Goal: Task Accomplishment & Management: Manage account settings

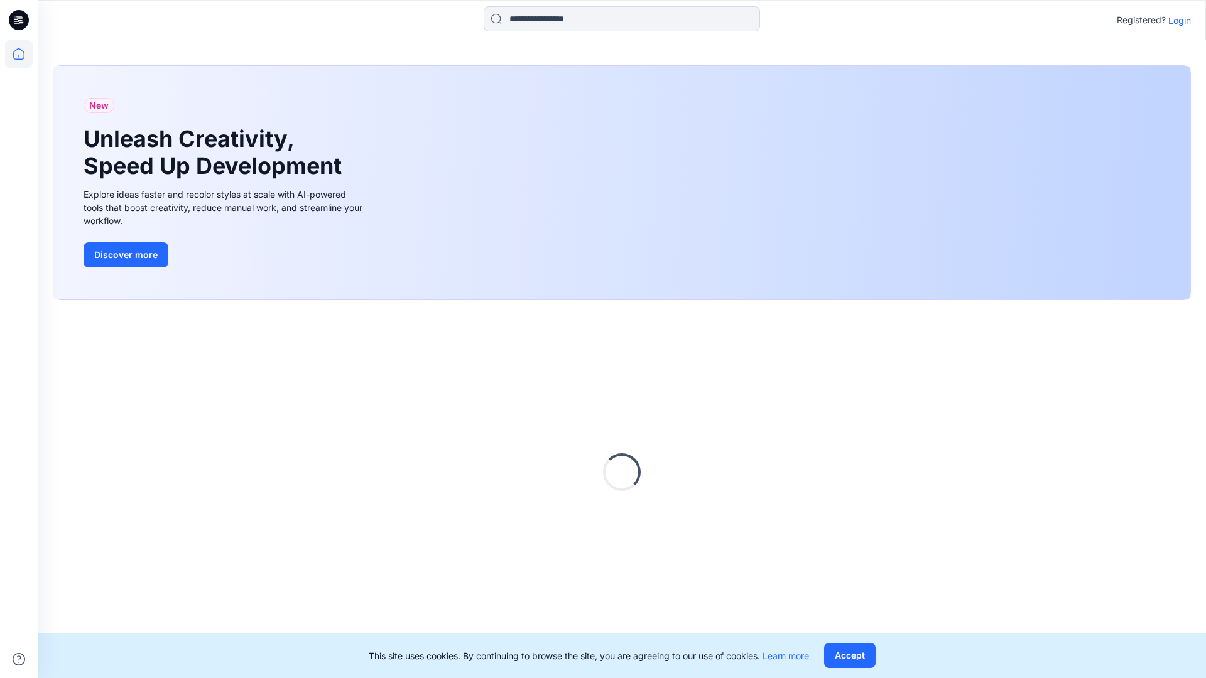
click at [1177, 20] on p "Login" at bounding box center [1179, 20] width 23 height 13
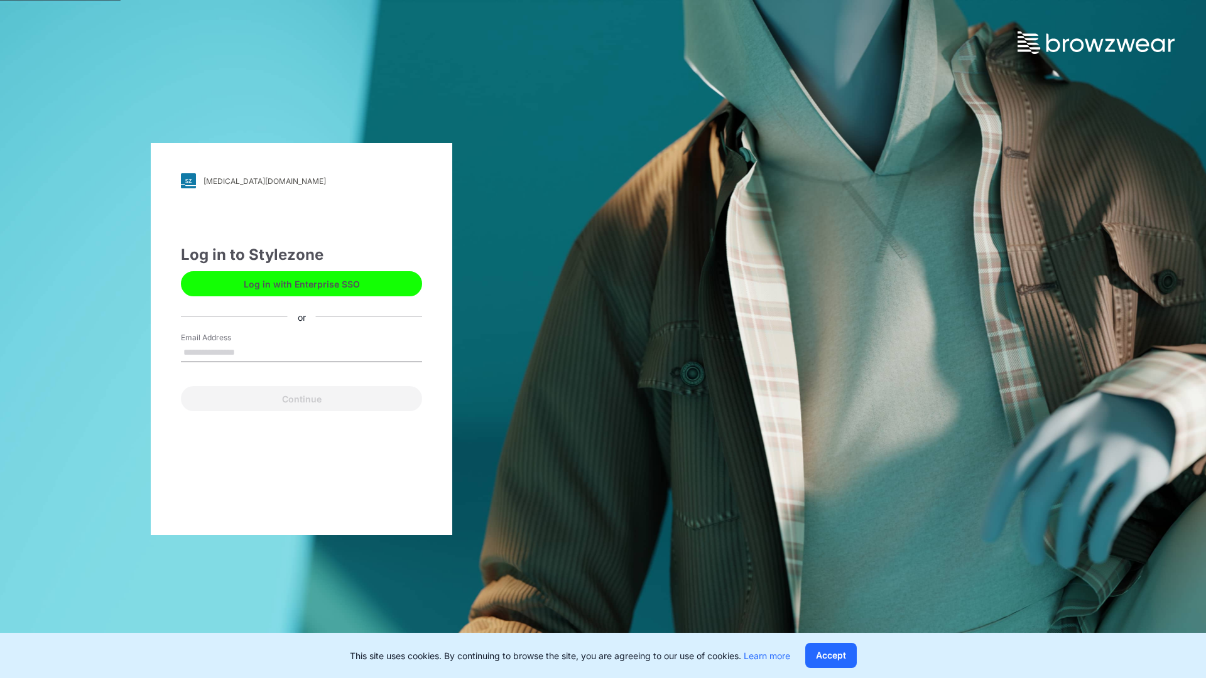
click at [248, 352] on input "Email Address" at bounding box center [301, 353] width 241 height 19
type input "**********"
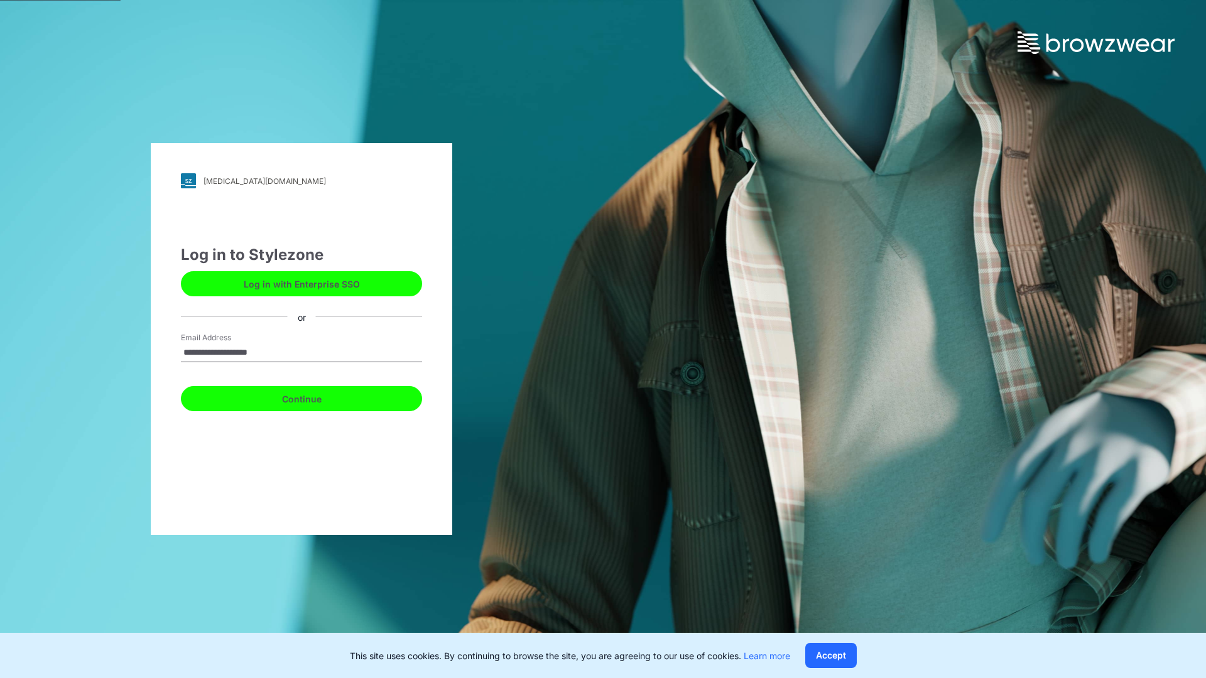
click at [315, 397] on button "Continue" at bounding box center [301, 398] width 241 height 25
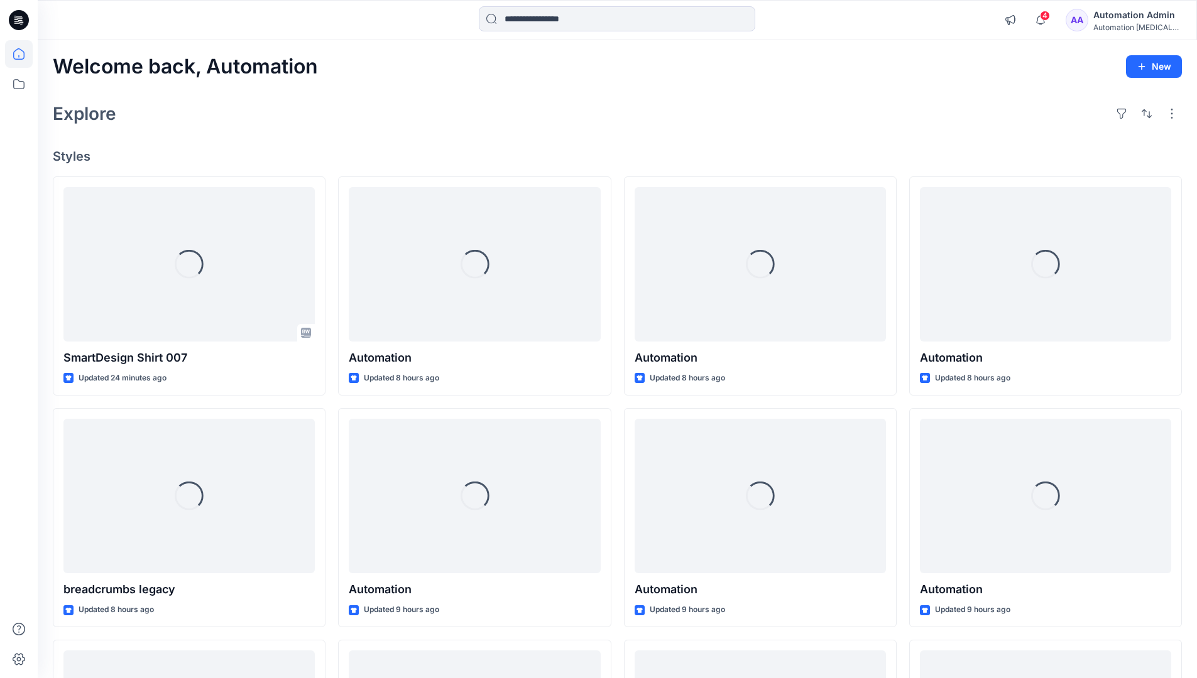
click at [1130, 18] on div "Automation Admin" at bounding box center [1137, 15] width 88 height 15
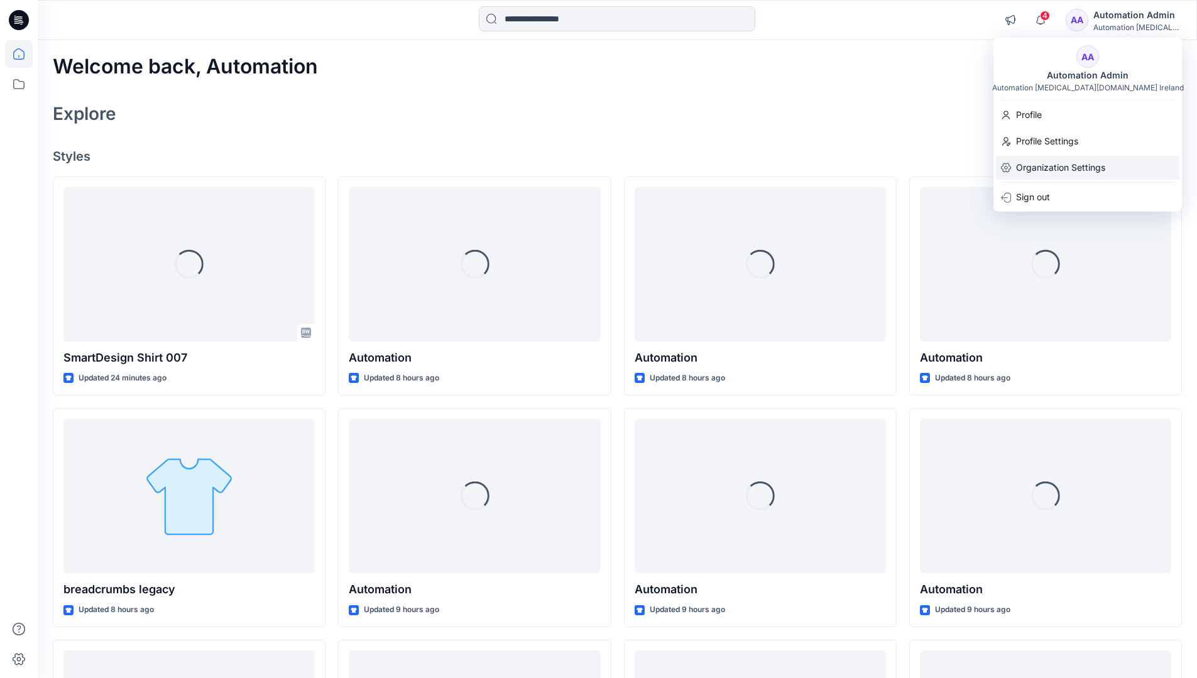
click at [1038, 174] on p "Organization Settings" at bounding box center [1060, 168] width 89 height 24
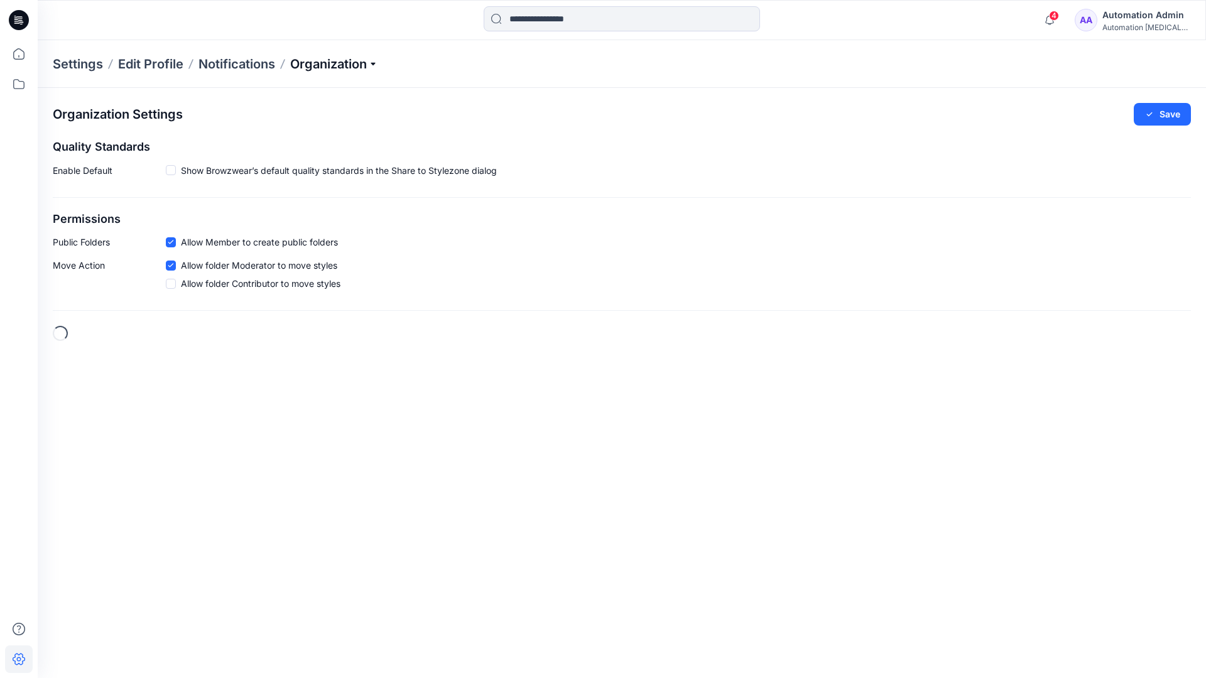
click at [361, 63] on p "Organization" at bounding box center [334, 64] width 88 height 18
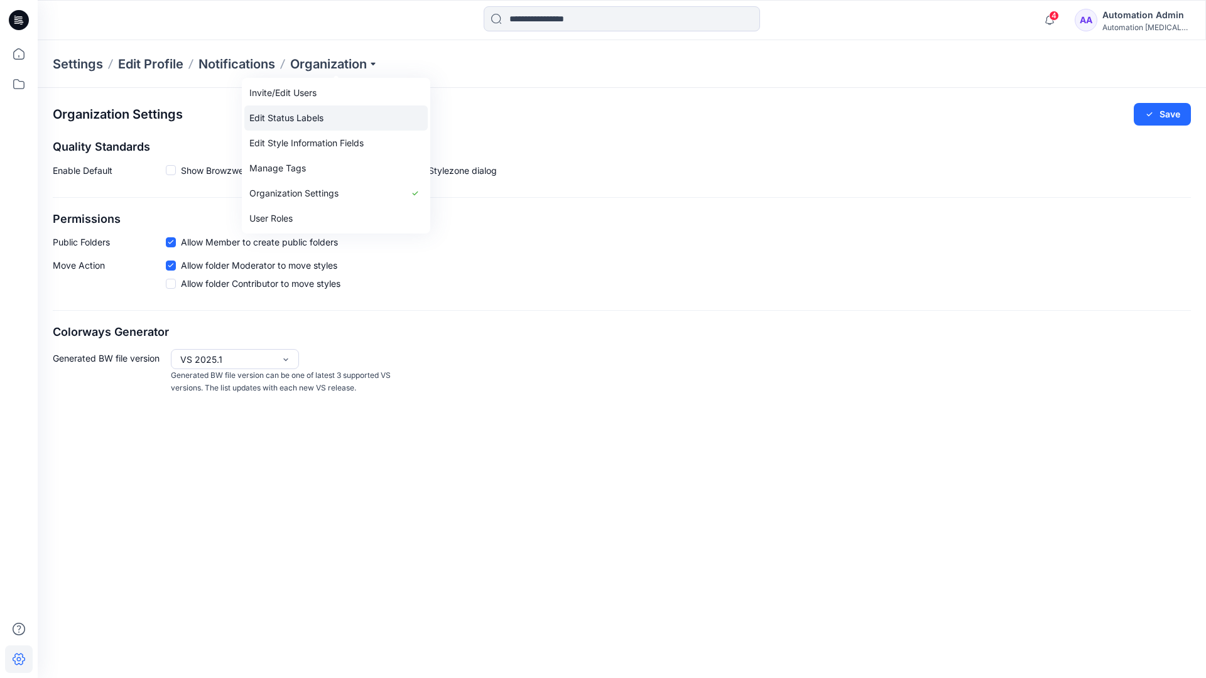
click at [309, 117] on link "Edit Status Labels" at bounding box center [335, 118] width 183 height 25
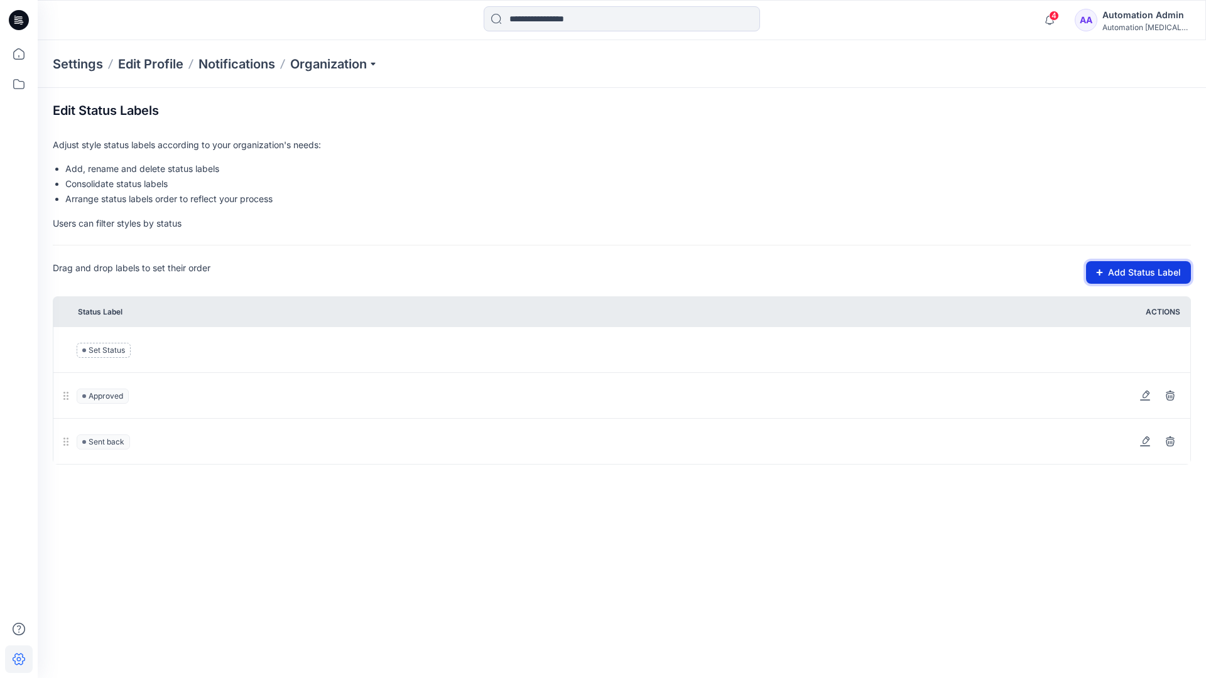
click at [1126, 274] on button "Add Status Label" at bounding box center [1138, 272] width 105 height 23
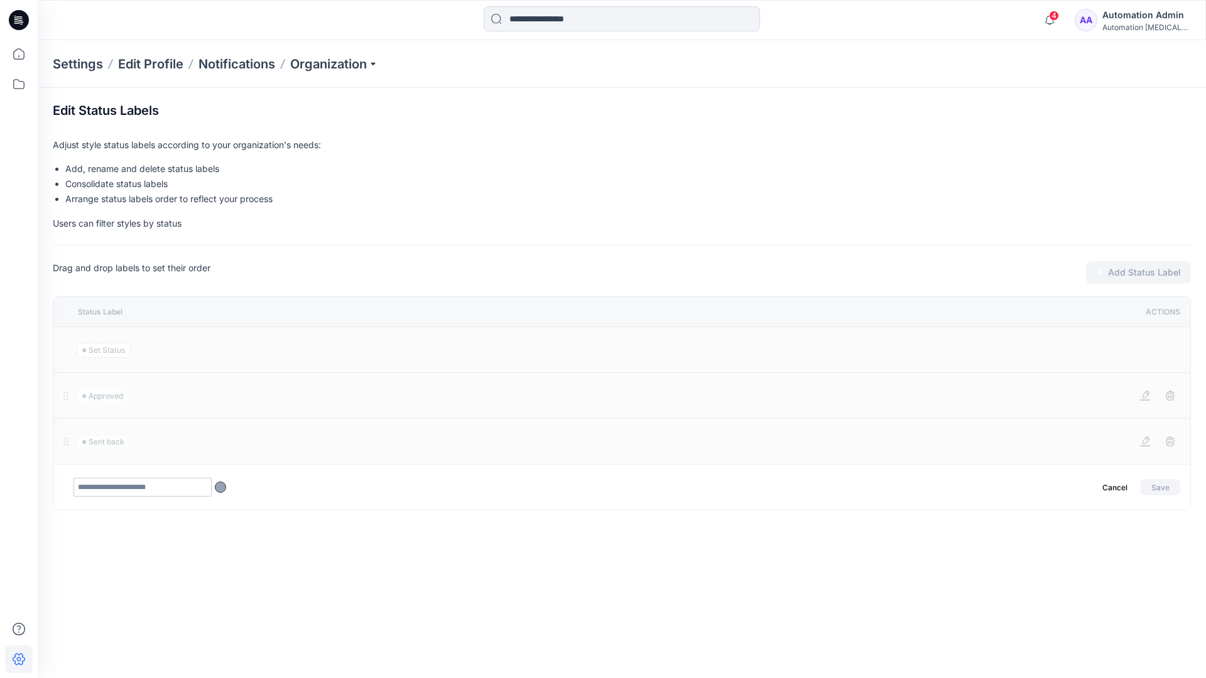
click at [168, 489] on input "text" at bounding box center [142, 487] width 138 height 19
type input "********"
click at [1155, 484] on button "Save" at bounding box center [1160, 487] width 40 height 16
click at [14, 54] on icon at bounding box center [19, 54] width 28 height 28
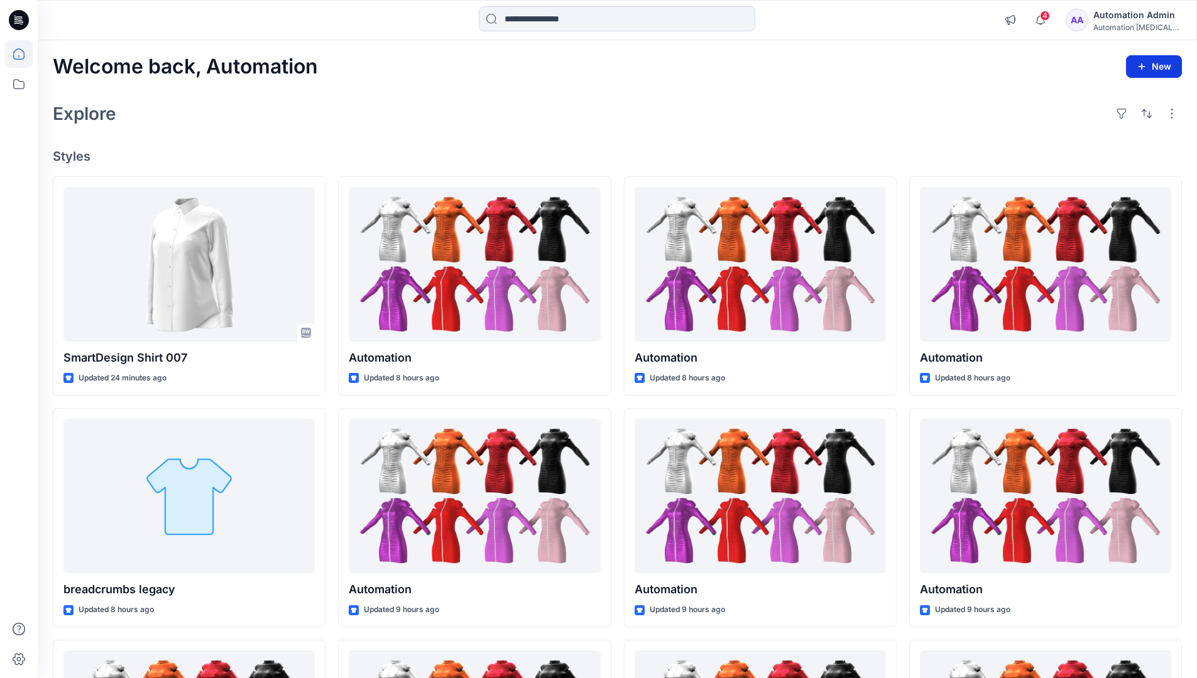
click at [1148, 70] on button "New" at bounding box center [1154, 66] width 56 height 23
click at [1119, 97] on p "New Style" at bounding box center [1115, 97] width 42 height 15
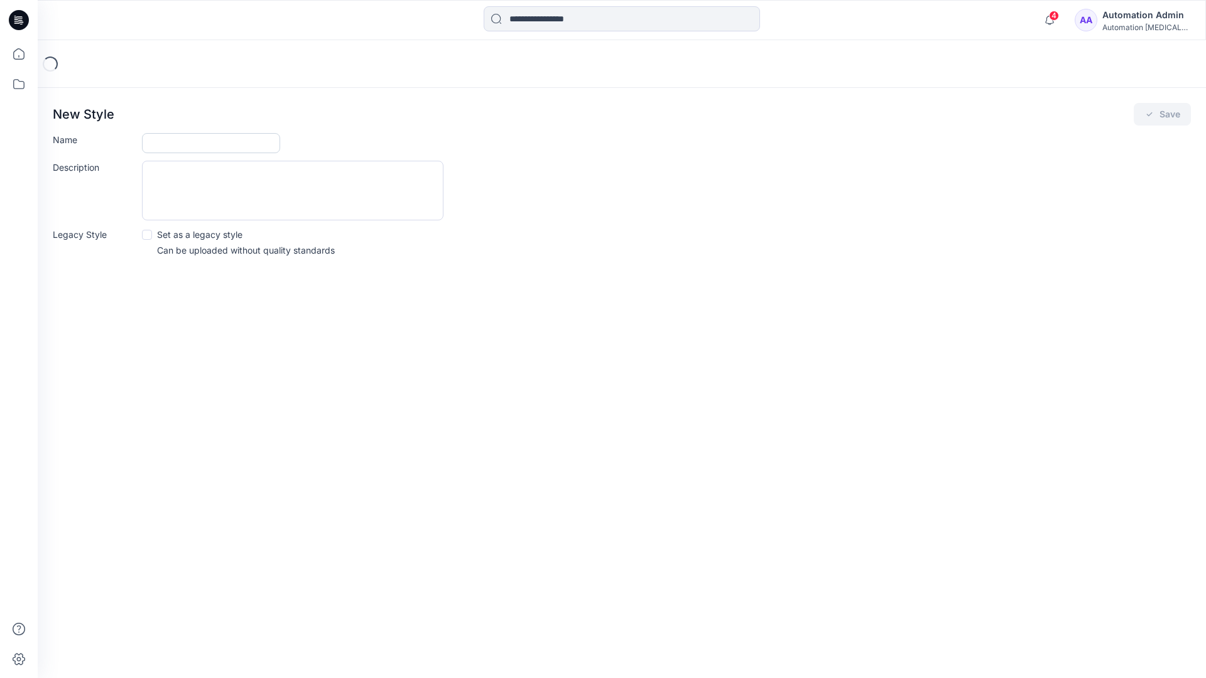
click at [198, 142] on input "Name" at bounding box center [211, 143] width 138 height 20
type input "**********"
click at [553, 190] on div "Description" at bounding box center [622, 191] width 1138 height 60
click at [1150, 118] on icon "submit" at bounding box center [1150, 114] width 10 height 10
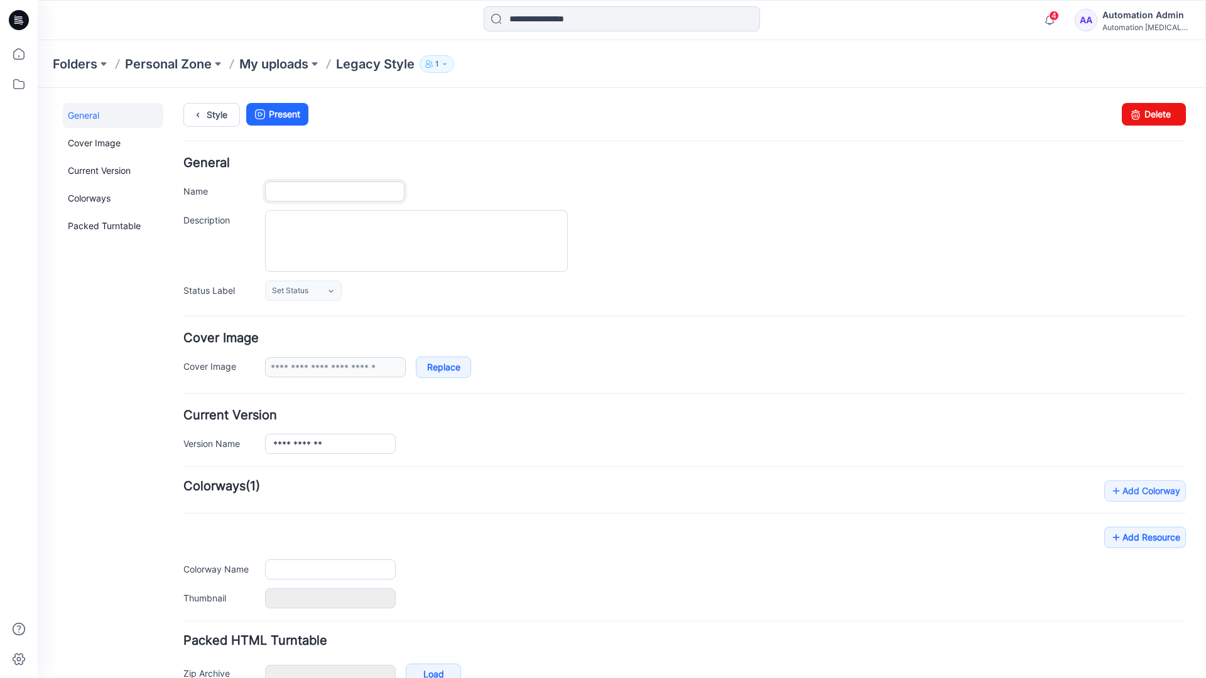
click at [350, 192] on input "Name" at bounding box center [334, 192] width 139 height 20
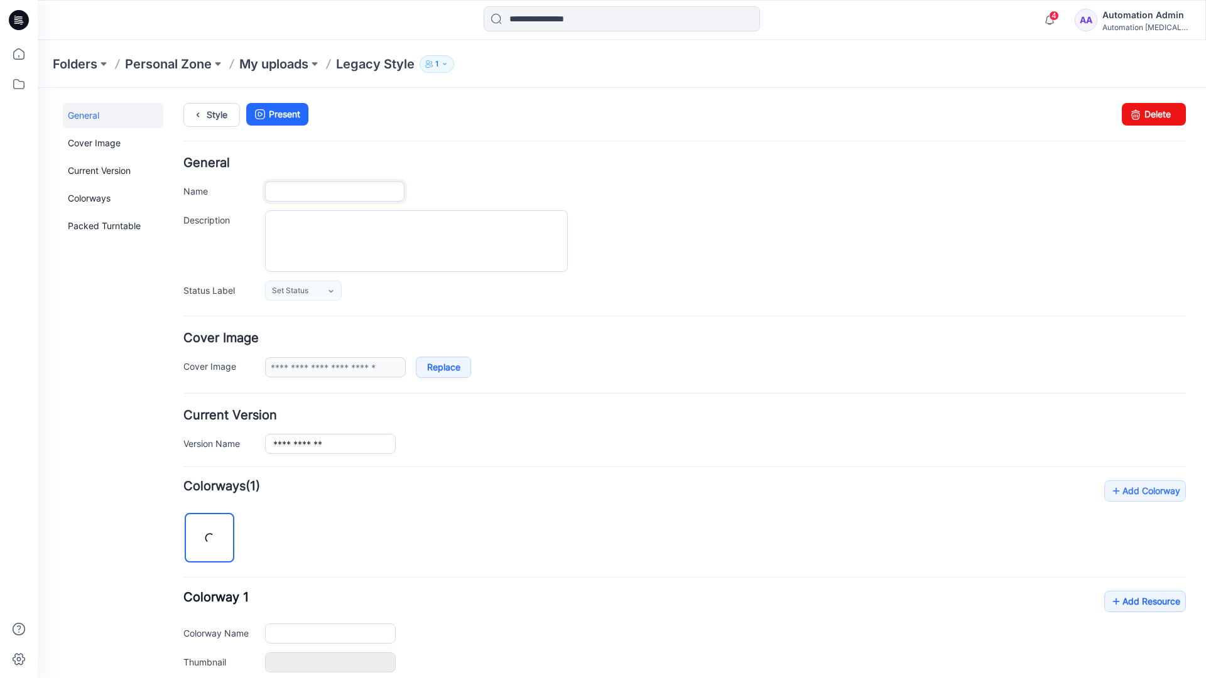
type input "**********"
type input "*"
type input "**********"
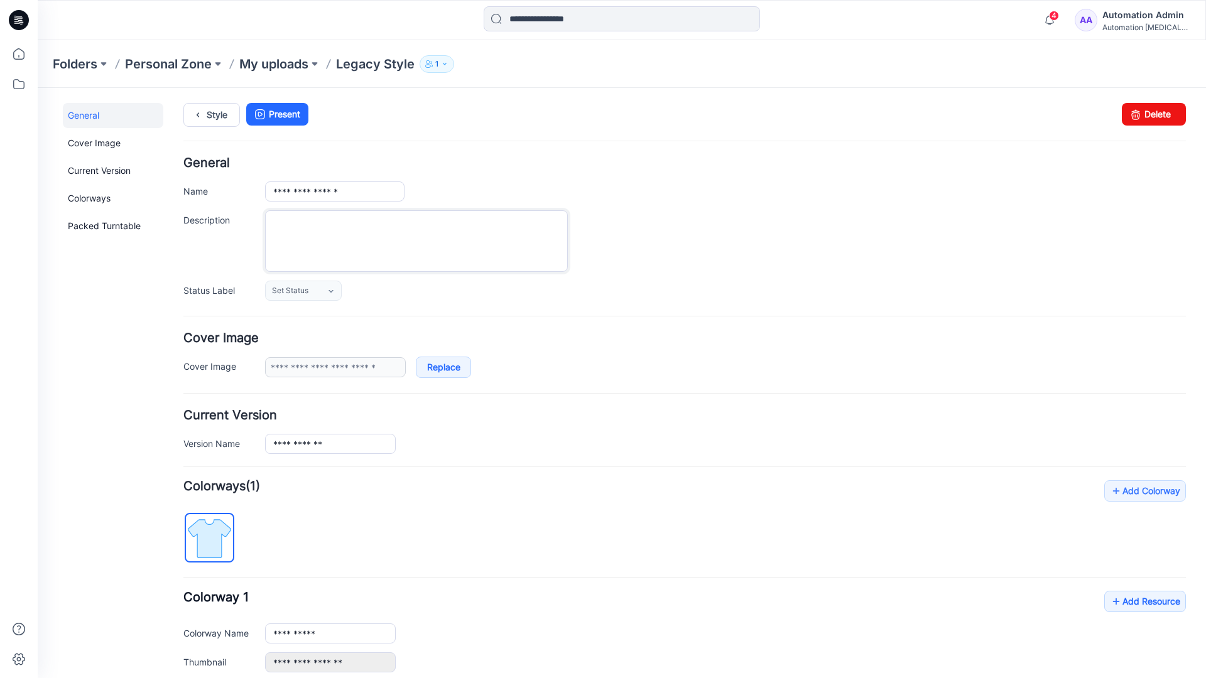
click at [340, 226] on textarea "Description" at bounding box center [416, 241] width 303 height 62
type textarea "**********"
click at [332, 291] on icon at bounding box center [331, 291] width 4 height 3
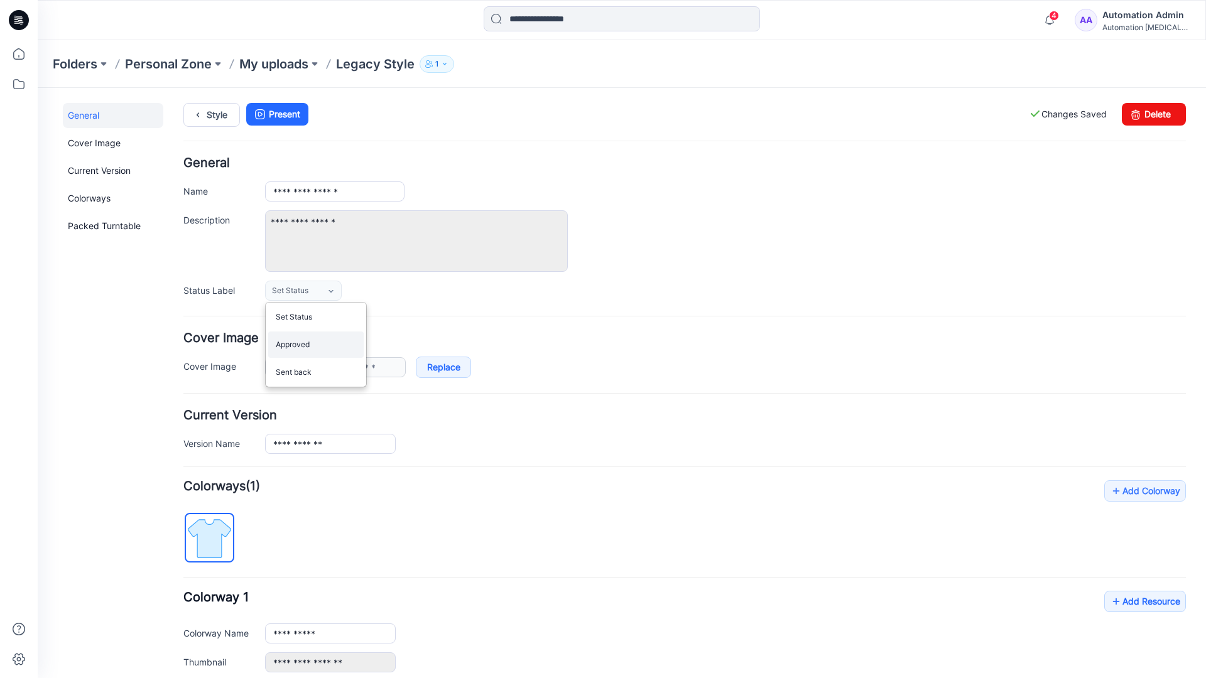
click at [311, 351] on link "Approved" at bounding box center [315, 345] width 95 height 26
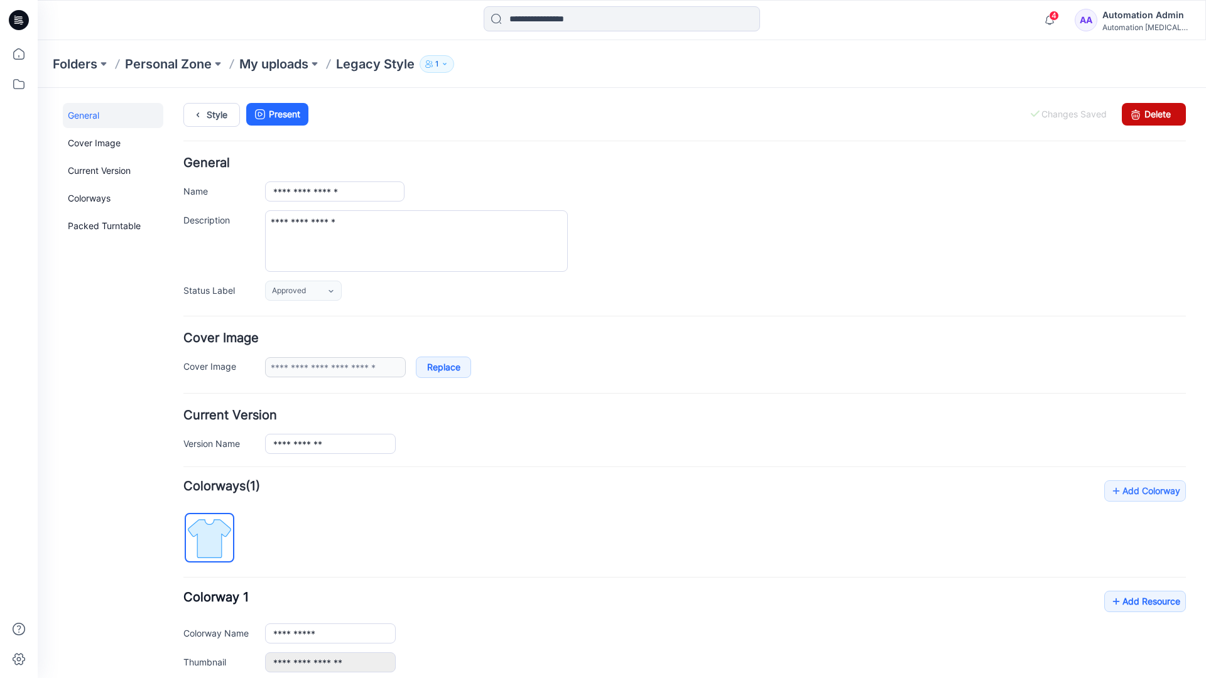
click at [1146, 114] on link "Delete" at bounding box center [1154, 114] width 64 height 23
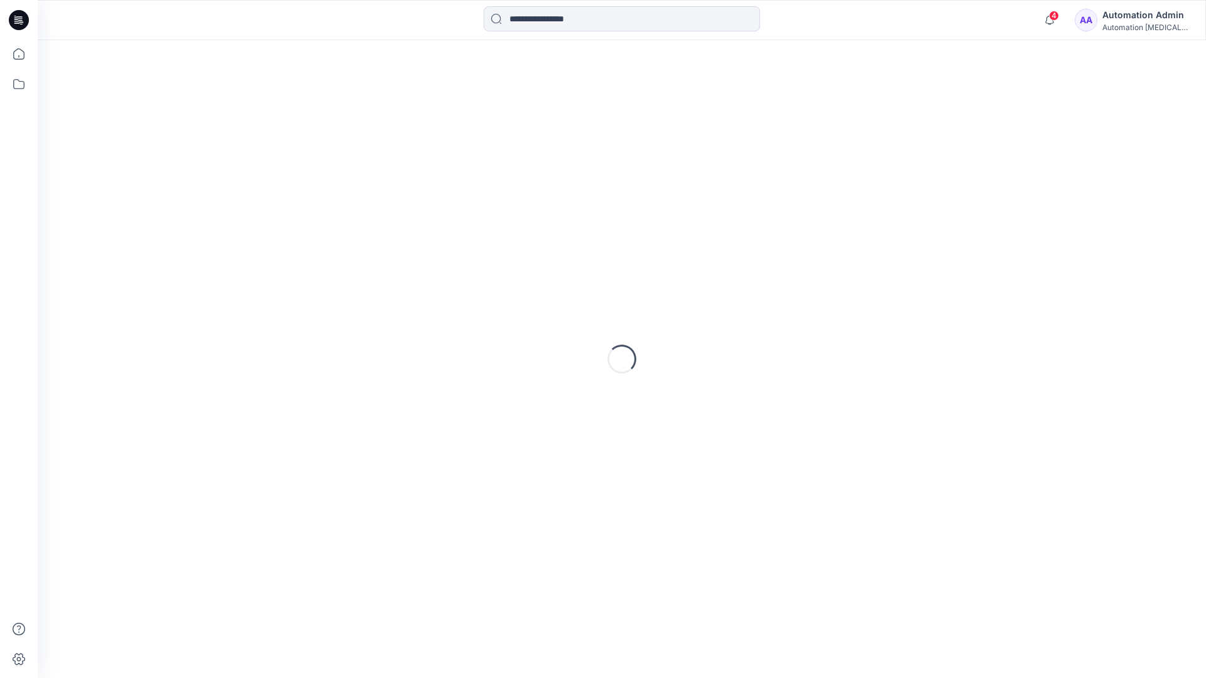
click at [1135, 21] on div "Automation Admin" at bounding box center [1146, 15] width 88 height 15
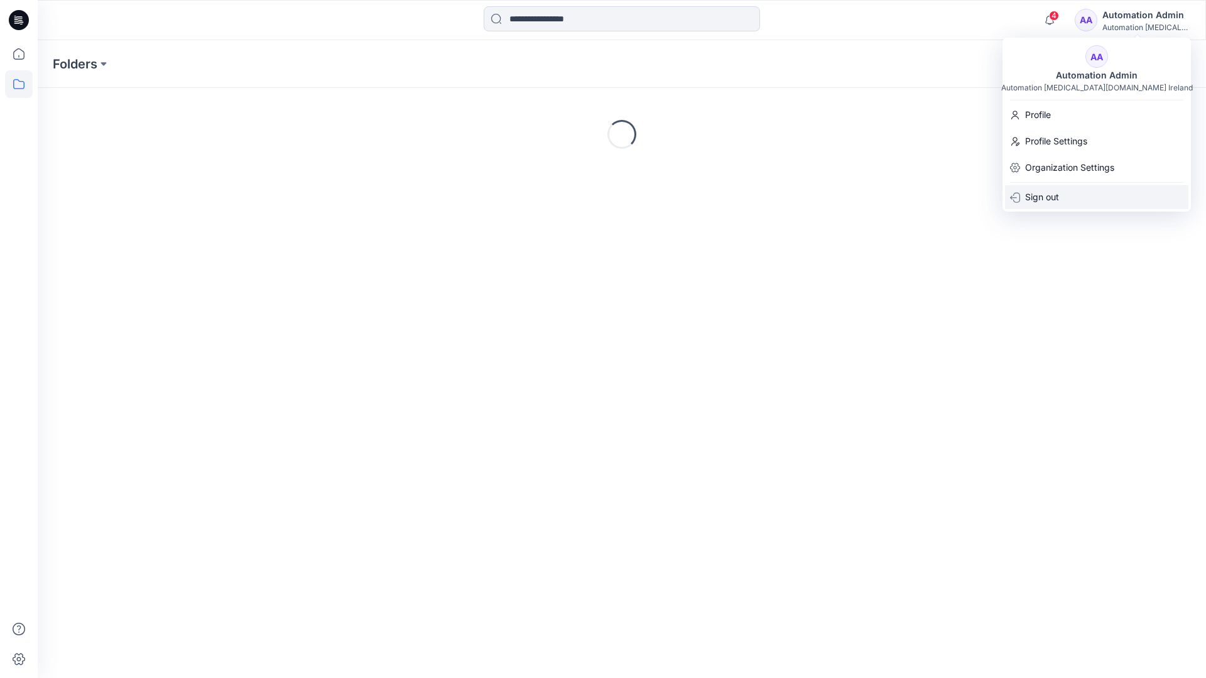
click at [1056, 197] on p "Sign out" at bounding box center [1042, 197] width 34 height 24
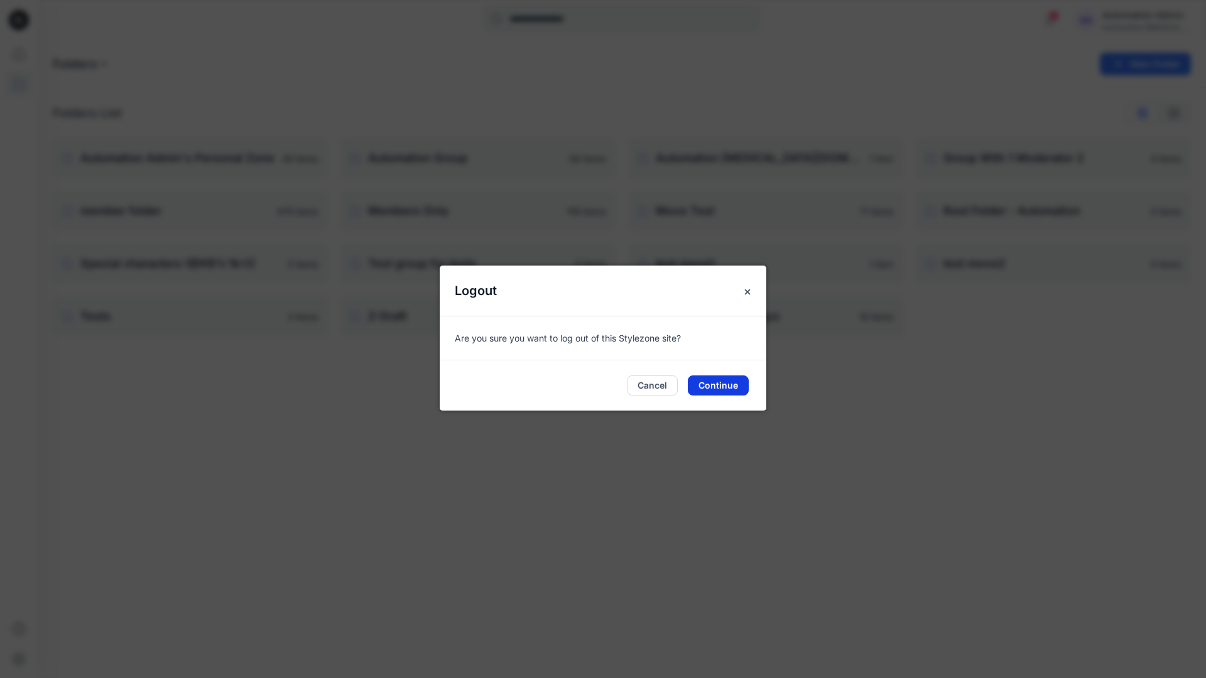
click at [725, 384] on button "Continue" at bounding box center [718, 386] width 61 height 20
